Goal: Task Accomplishment & Management: Manage account settings

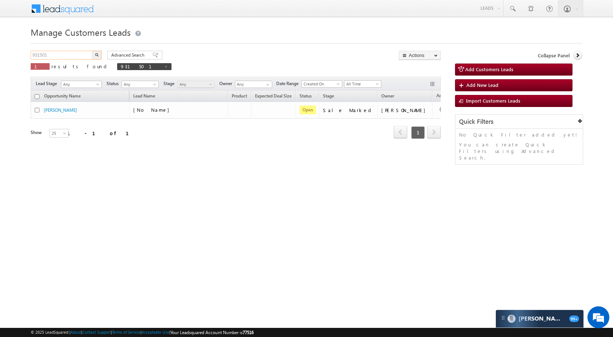
click at [74, 53] on input "931501" at bounding box center [62, 55] width 62 height 9
paste input "11732"
type input "911732"
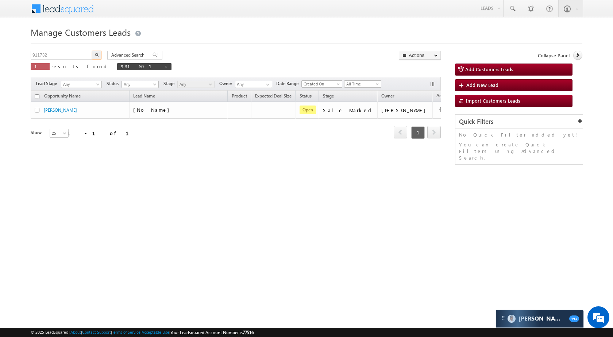
click at [97, 55] on img "button" at bounding box center [97, 55] width 4 height 4
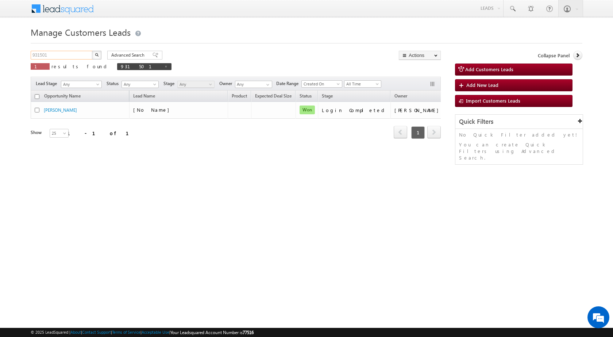
click at [78, 54] on input "931501" at bounding box center [62, 55] width 62 height 9
paste input "11732"
type input "911732"
click at [100, 56] on button "button" at bounding box center [96, 55] width 9 height 9
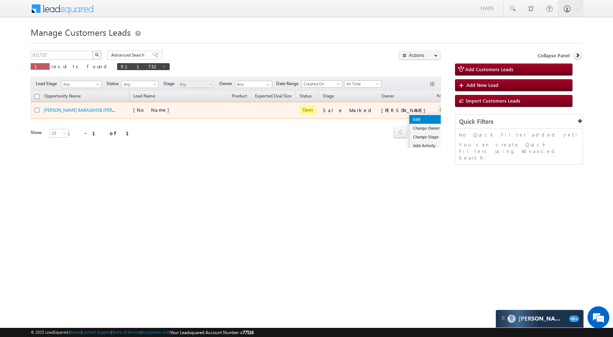
click at [410, 119] on link "Edit" at bounding box center [428, 119] width 37 height 9
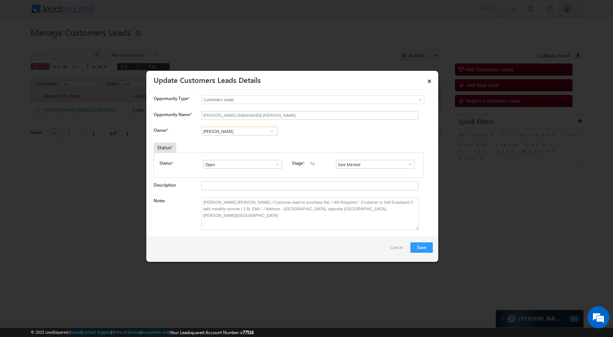
click at [262, 132] on input "Amol Suresh Khopade" at bounding box center [240, 131] width 76 height 9
type input "Sakshi Shrikant Desai"
click at [425, 250] on button "Save" at bounding box center [422, 247] width 22 height 10
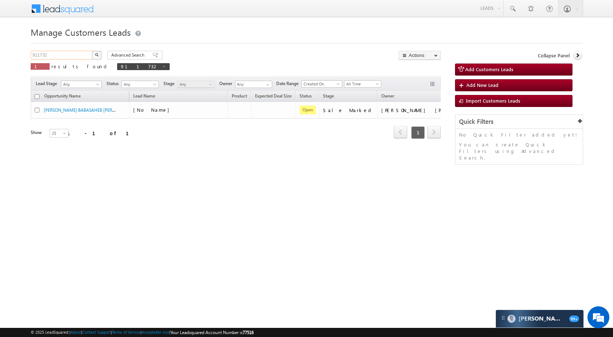
click at [66, 55] on input "911732" at bounding box center [62, 55] width 62 height 9
paste input "8834"
type input "918834"
click at [93, 52] on button "button" at bounding box center [96, 55] width 9 height 9
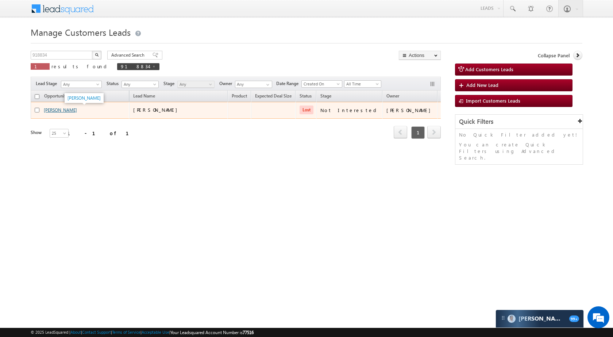
click at [66, 110] on link "[PERSON_NAME]" at bounding box center [60, 109] width 33 height 5
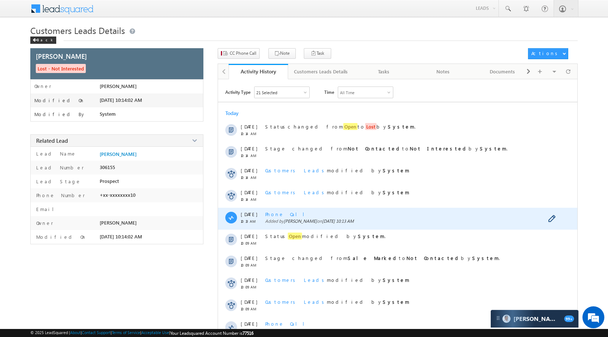
click at [281, 217] on div "Phone Call Added by Rana Sangram Singh on 25 Sep 2025 10:13 AM" at bounding box center [406, 219] width 282 height 22
click at [280, 213] on span "Phone Call" at bounding box center [287, 214] width 45 height 6
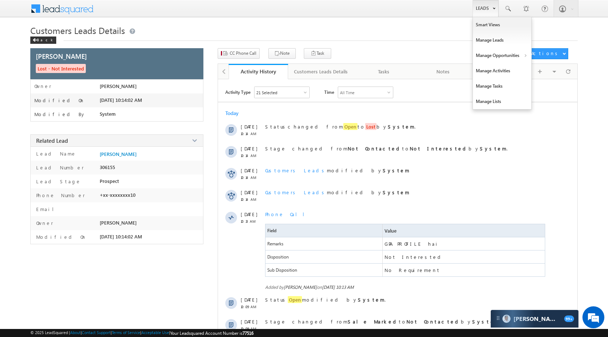
click at [479, 8] on link "Leads" at bounding box center [486, 8] width 26 height 17
click at [504, 60] on link "Manage Opportunities" at bounding box center [502, 55] width 58 height 15
click at [483, 9] on link "Leads" at bounding box center [486, 8] width 26 height 17
click at [507, 56] on link "Manage Opportunities" at bounding box center [502, 55] width 58 height 15
click at [541, 68] on link "Customers Leads" at bounding box center [565, 71] width 67 height 15
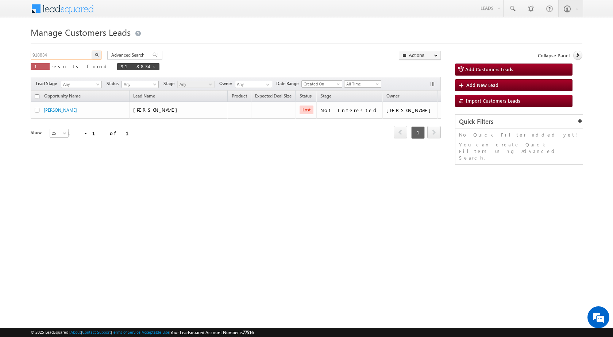
click at [82, 56] on input "918834" at bounding box center [62, 55] width 62 height 9
paste input "792096"
type input "792096"
click at [97, 56] on img "button" at bounding box center [97, 55] width 4 height 4
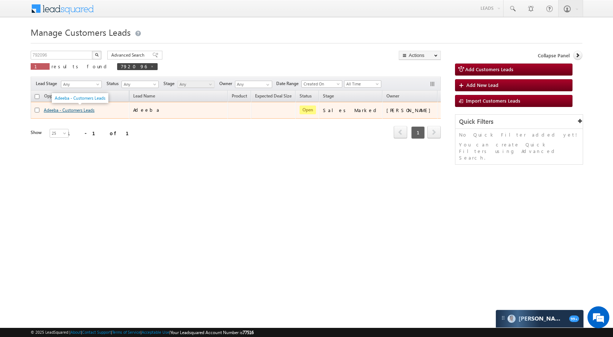
click at [66, 109] on link "Adeeba - Customers Leads" at bounding box center [69, 109] width 51 height 5
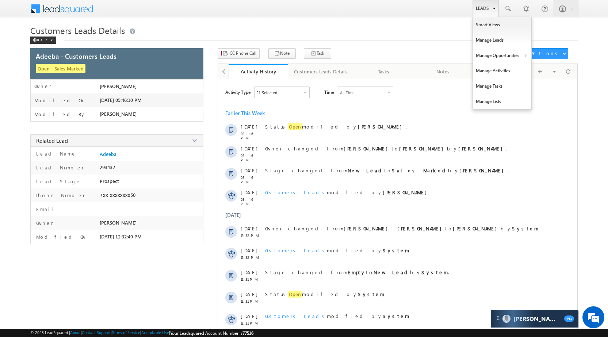
click at [492, 5] on link "Leads" at bounding box center [486, 8] width 26 height 17
click at [507, 53] on link "Manage Opportunities" at bounding box center [502, 55] width 58 height 15
click at [548, 71] on link "Customers Leads" at bounding box center [565, 71] width 67 height 15
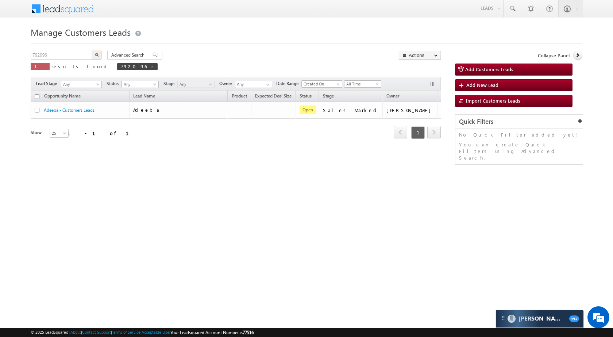
click at [54, 57] on input "792096" at bounding box center [62, 55] width 62 height 9
paste input "832124"
type input "832124"
click at [95, 51] on button "button" at bounding box center [96, 55] width 9 height 9
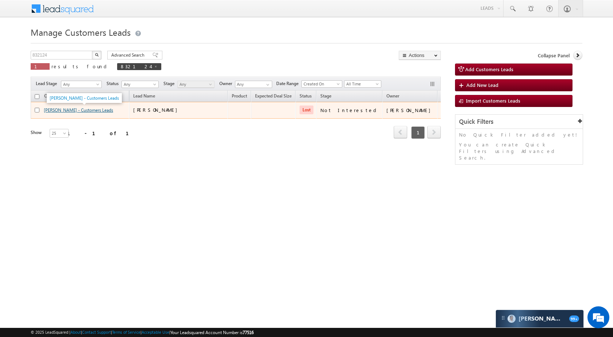
click at [75, 108] on link "[PERSON_NAME] - Customers Leads" at bounding box center [78, 109] width 69 height 5
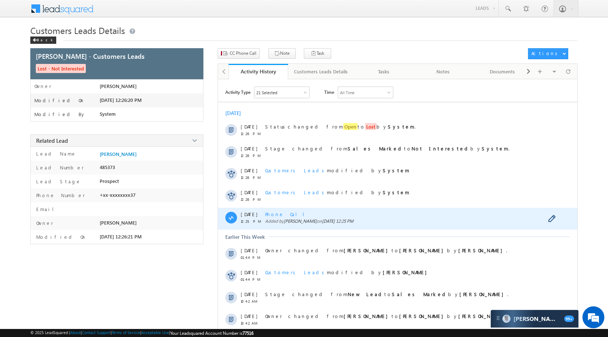
click at [281, 213] on span "Phone Call" at bounding box center [287, 214] width 45 height 6
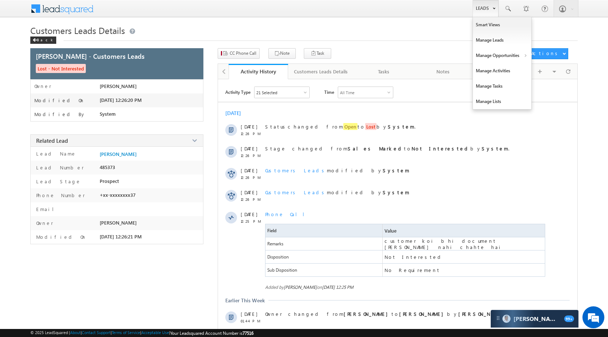
click at [475, 8] on link "Leads" at bounding box center [486, 8] width 26 height 17
click at [507, 51] on link "Manage Opportunities" at bounding box center [502, 55] width 58 height 15
click at [509, 54] on link "Manage Opportunities" at bounding box center [502, 55] width 58 height 15
click at [548, 68] on link "Customers Leads" at bounding box center [565, 71] width 67 height 15
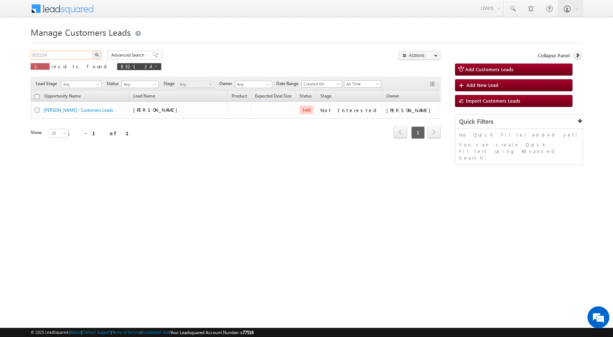
click at [57, 53] on input "832124" at bounding box center [62, 55] width 62 height 9
paste input "902908"
type input "902908"
click at [96, 54] on img "button" at bounding box center [97, 55] width 4 height 4
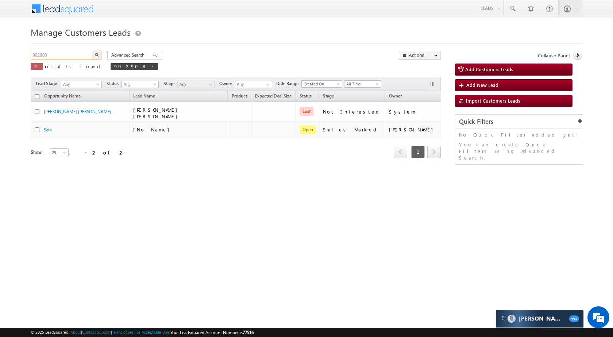
click at [46, 57] on input "902908" at bounding box center [62, 55] width 62 height 9
click at [96, 58] on button "button" at bounding box center [96, 55] width 9 height 9
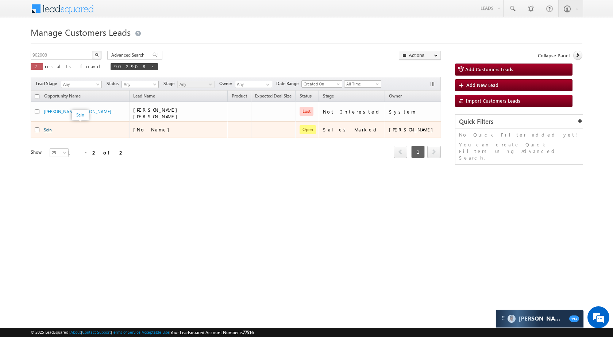
click at [46, 127] on link "Sein" at bounding box center [48, 129] width 8 height 5
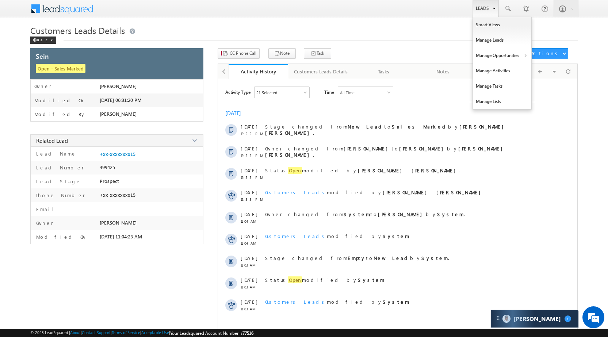
click at [478, 5] on link "Leads" at bounding box center [486, 8] width 26 height 17
click at [513, 54] on link "Manage Opportunities" at bounding box center [502, 55] width 58 height 15
click at [558, 70] on link "Customers Leads" at bounding box center [565, 71] width 67 height 15
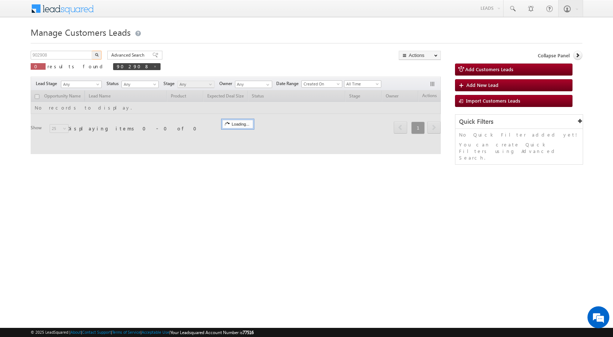
click at [67, 56] on input "902908" at bounding box center [62, 55] width 62 height 9
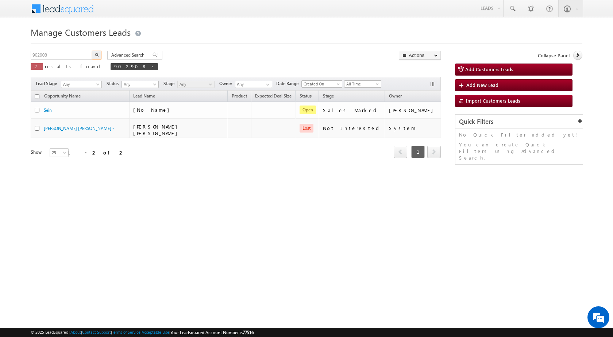
click at [67, 56] on input "902908" at bounding box center [62, 55] width 62 height 9
type input "867485"
click at [96, 55] on img "button" at bounding box center [97, 55] width 4 height 4
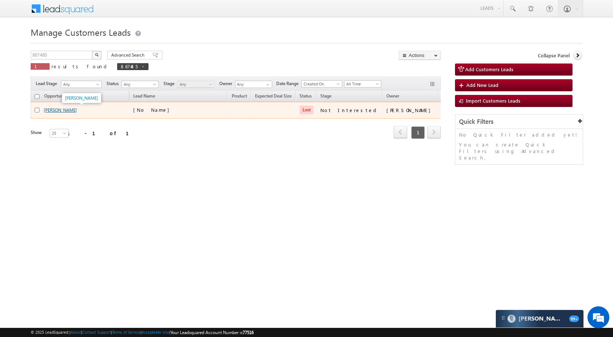
click at [50, 110] on link "[PERSON_NAME]" at bounding box center [60, 109] width 33 height 5
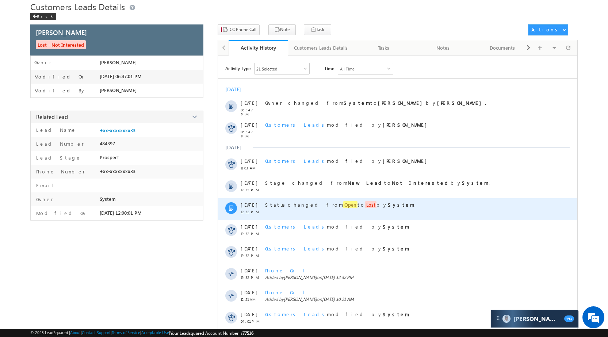
scroll to position [37, 0]
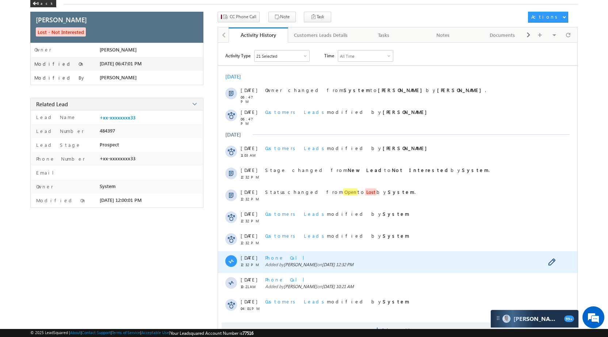
click at [273, 257] on span "Phone Call" at bounding box center [287, 258] width 45 height 6
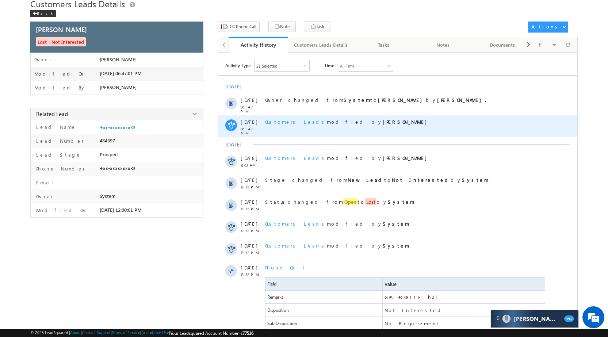
scroll to position [0, 0]
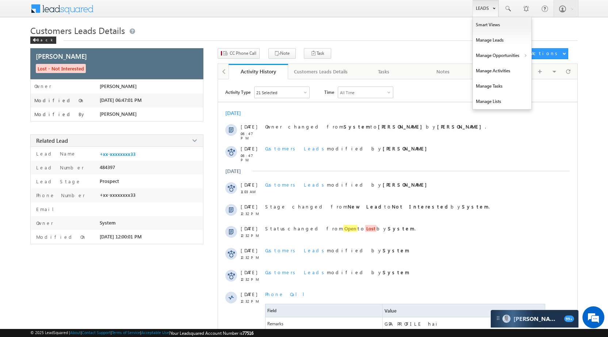
click at [486, 15] on link "Leads" at bounding box center [486, 8] width 26 height 17
click at [500, 59] on link "Manage Opportunities" at bounding box center [502, 55] width 58 height 15
click at [492, 8] on link "Leads" at bounding box center [486, 8] width 26 height 17
click at [497, 59] on link "Manage Opportunities" at bounding box center [502, 55] width 58 height 15
click at [483, 13] on link "Leads" at bounding box center [486, 8] width 26 height 17
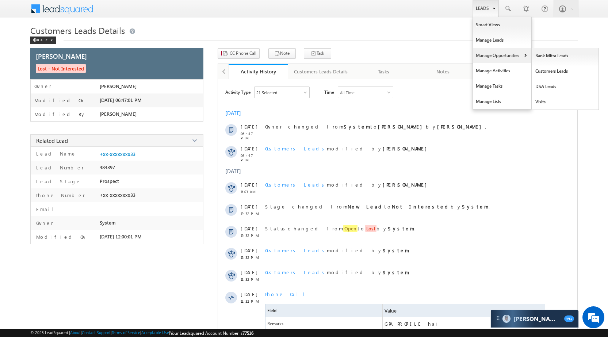
click at [494, 56] on link "Manage Opportunities" at bounding box center [502, 55] width 58 height 15
click at [551, 73] on link "Customers Leads" at bounding box center [565, 71] width 67 height 15
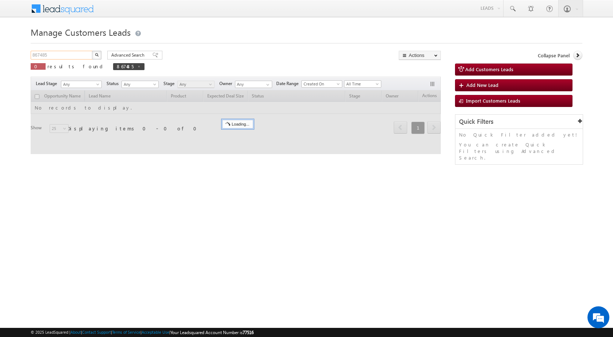
click at [67, 52] on input "867485" at bounding box center [62, 55] width 62 height 9
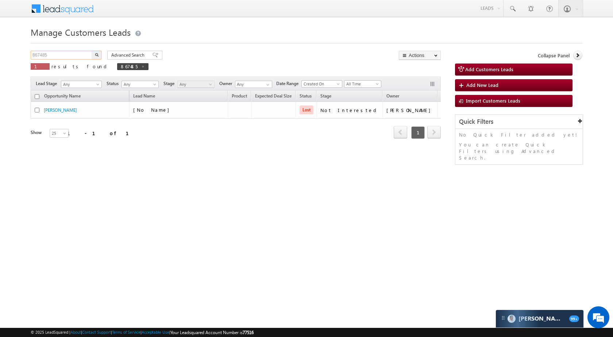
click at [67, 52] on input "867485" at bounding box center [62, 55] width 62 height 9
paste input "91738"
type input "891738"
click at [95, 50] on div "Manage Customers Leads 891738 X 1 results found 867485 Advanced Search Advanced…" at bounding box center [307, 115] width 552 height 183
click at [96, 56] on img "button" at bounding box center [97, 55] width 4 height 4
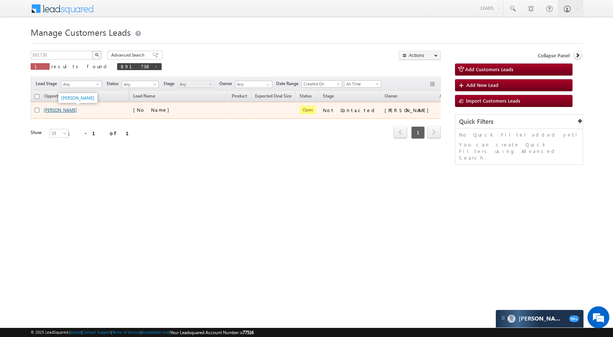
click at [71, 108] on link "[PERSON_NAME]" at bounding box center [60, 109] width 33 height 5
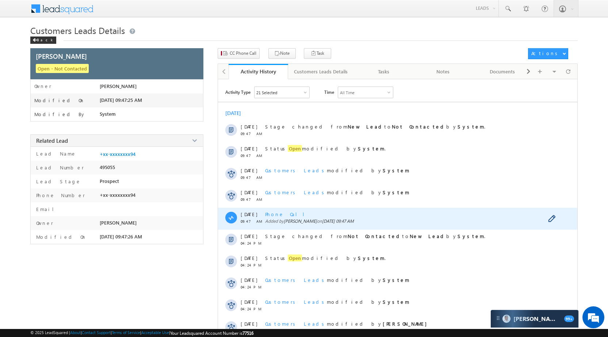
click at [275, 214] on span "Phone Call" at bounding box center [287, 214] width 45 height 6
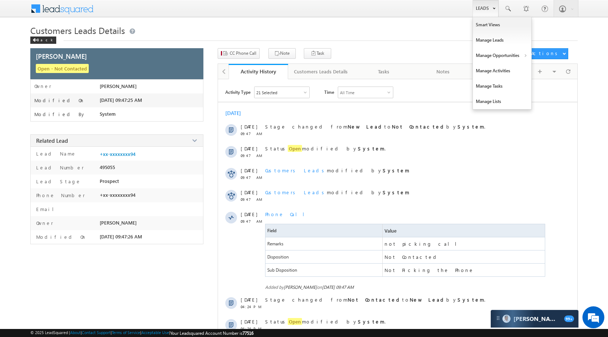
click at [483, 6] on link "Leads" at bounding box center [486, 8] width 26 height 17
click at [505, 56] on link "Manage Opportunities" at bounding box center [502, 55] width 58 height 15
click at [557, 75] on link "Customers Leads" at bounding box center [565, 71] width 67 height 15
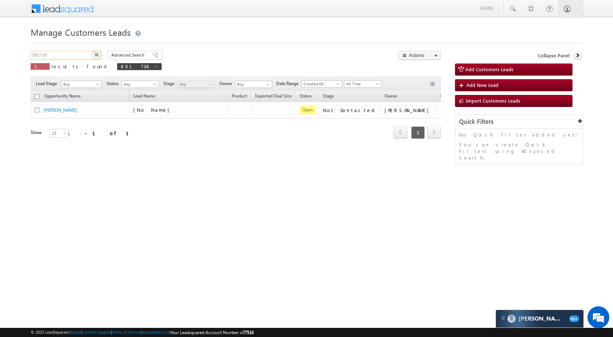
click at [75, 56] on input "891738" at bounding box center [62, 55] width 62 height 9
paste input "32156"
click at [95, 56] on img "button" at bounding box center [97, 55] width 4 height 4
click at [57, 57] on input "832156" at bounding box center [62, 55] width 62 height 9
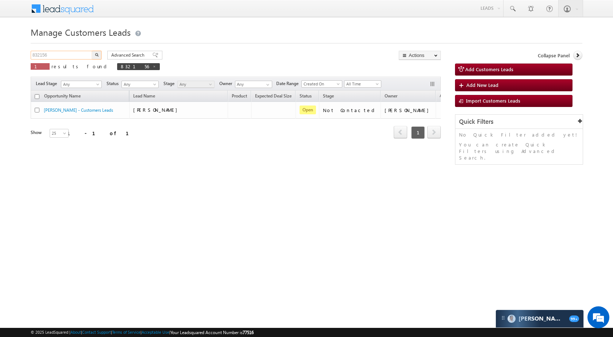
click at [57, 57] on input "832156" at bounding box center [62, 55] width 62 height 9
paste input "906549"
click at [99, 55] on button "button" at bounding box center [96, 55] width 9 height 9
click at [71, 54] on input "906549" at bounding box center [62, 55] width 62 height 9
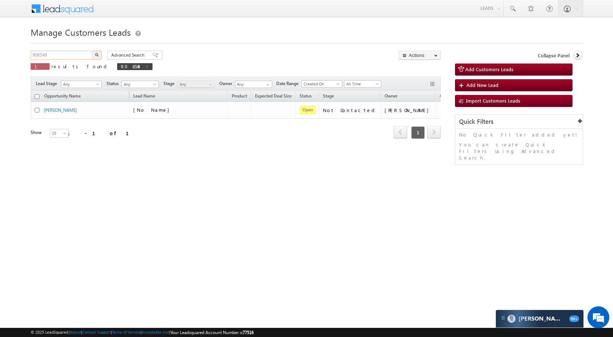
paste input "15471"
click at [97, 56] on img "button" at bounding box center [97, 55] width 4 height 4
click at [72, 51] on input "915471" at bounding box center [62, 55] width 62 height 9
paste input "810986"
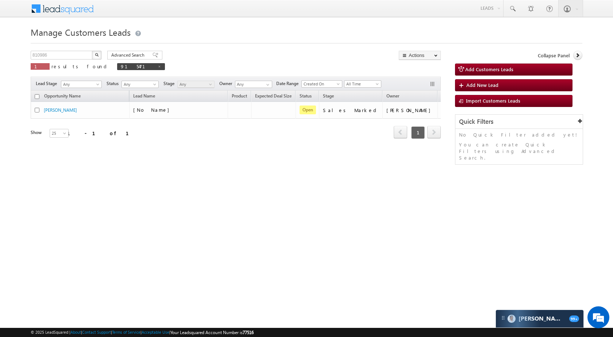
click at [93, 56] on button "button" at bounding box center [96, 55] width 9 height 9
click at [78, 53] on input "810986" at bounding box center [62, 55] width 62 height 9
paste input "59303"
type input "859303"
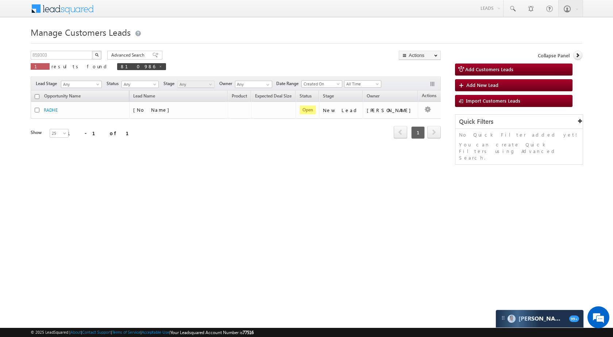
click at [96, 54] on img "button" at bounding box center [97, 55] width 4 height 4
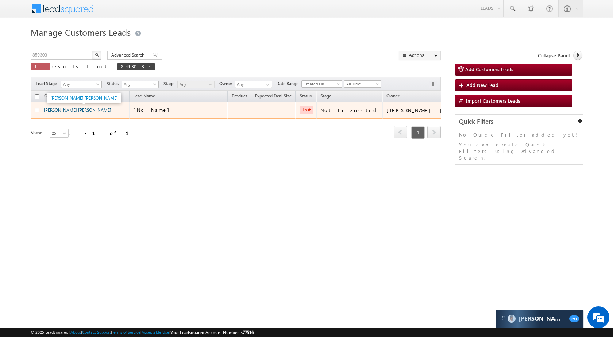
click at [72, 111] on link "[PERSON_NAME] [PERSON_NAME]" at bounding box center [78, 109] width 68 height 5
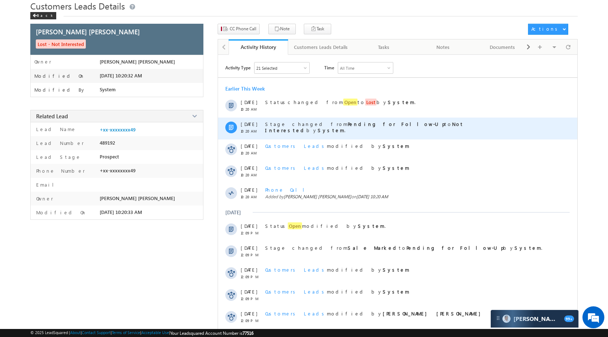
scroll to position [59, 0]
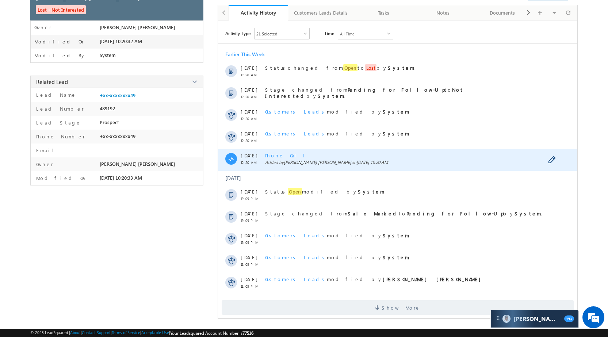
click at [276, 157] on span "Phone Call" at bounding box center [287, 155] width 45 height 6
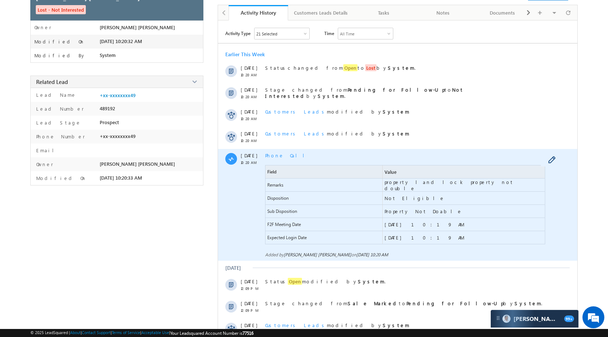
scroll to position [0, 0]
drag, startPoint x: 478, startPoint y: 185, endPoint x: 383, endPoint y: 188, distance: 94.6
click at [383, 188] on span "property land lock property not double" at bounding box center [464, 185] width 162 height 13
copy span "property land lock property not double"
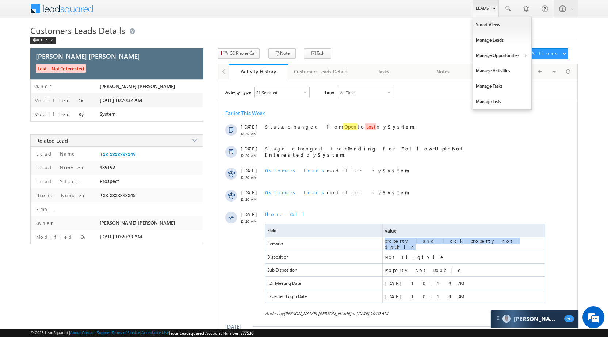
click at [475, 3] on link "Leads" at bounding box center [486, 8] width 26 height 17
click at [502, 52] on link "Manage Opportunities" at bounding box center [502, 55] width 58 height 15
click at [559, 69] on link "Customers Leads" at bounding box center [565, 71] width 67 height 15
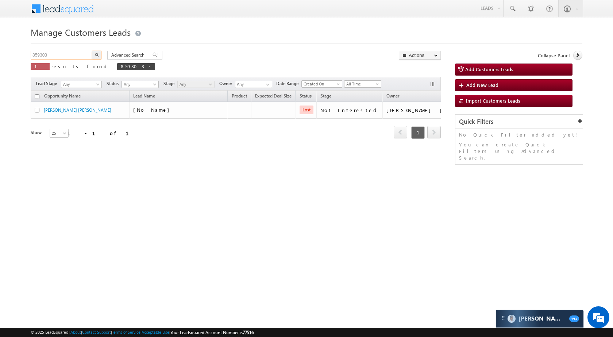
click at [84, 53] on input "859303" at bounding box center [62, 55] width 62 height 9
paste input "929699"
type input "929699"
click at [99, 51] on button "button" at bounding box center [96, 55] width 9 height 9
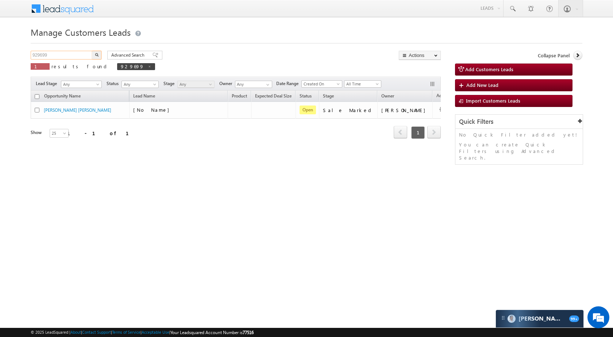
click at [83, 53] on input "929699" at bounding box center [62, 55] width 62 height 9
paste input "18926"
type input "918926"
click at [100, 53] on button "button" at bounding box center [96, 55] width 9 height 9
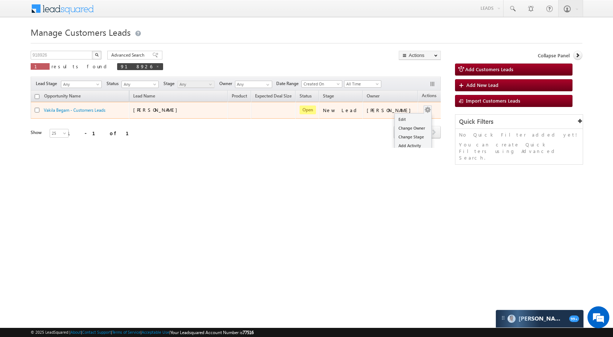
click at [422, 111] on div "Edit Change Owner Change Stage Add Activity Add Task Delete" at bounding box center [428, 110] width 12 height 9
click at [410, 119] on link "Edit" at bounding box center [413, 119] width 37 height 9
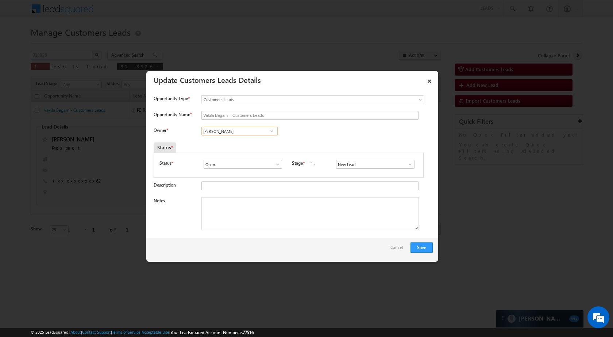
click at [256, 134] on input "[PERSON_NAME]" at bounding box center [240, 131] width 76 height 9
paste input "[PERSON_NAME]"
click at [239, 146] on span "[EMAIL_ADDRESS][PERSON_NAME][DOMAIN_NAME]" at bounding box center [237, 145] width 66 height 5
type input "[PERSON_NAME]"
click at [408, 164] on span at bounding box center [410, 164] width 7 height 6
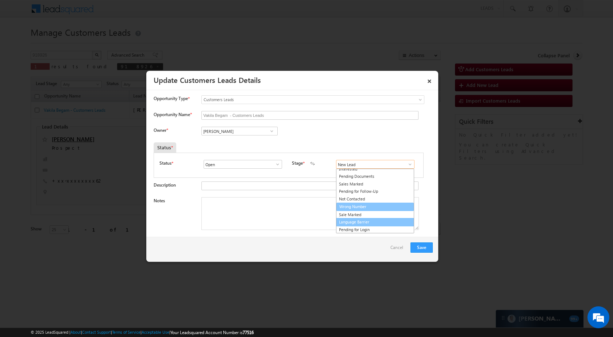
scroll to position [11, 0]
click at [369, 216] on link "Sale Marked" at bounding box center [375, 214] width 78 height 8
type input "Sale Marked"
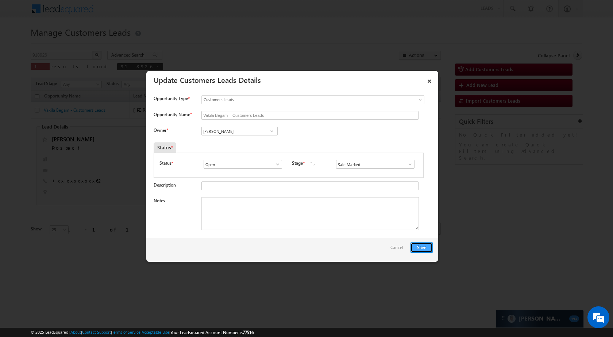
click at [417, 243] on button "Save" at bounding box center [422, 247] width 22 height 10
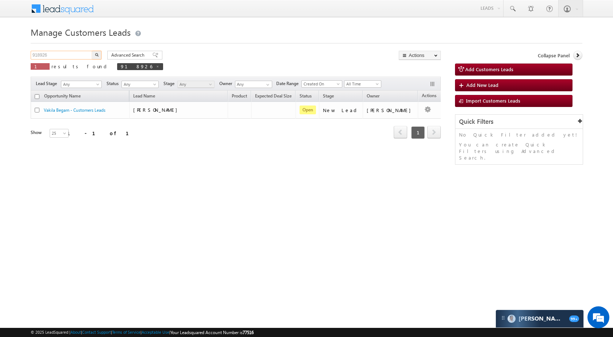
click at [74, 56] on input "918926" at bounding box center [62, 55] width 62 height 9
paste input "792134"
type input "792134"
click at [96, 55] on img "button" at bounding box center [97, 55] width 4 height 4
